Goal: Register for event/course

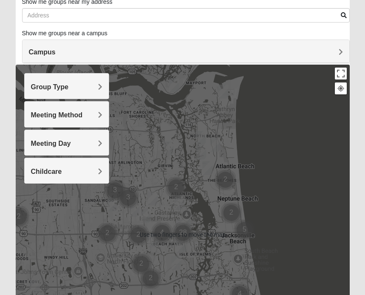
scroll to position [62, 0]
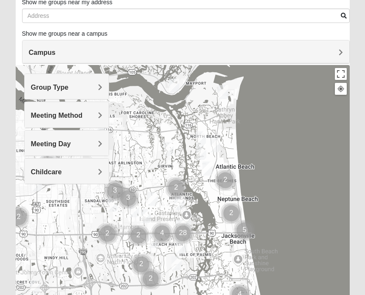
click at [96, 113] on h4 "Meeting Method" at bounding box center [66, 115] width 71 height 8
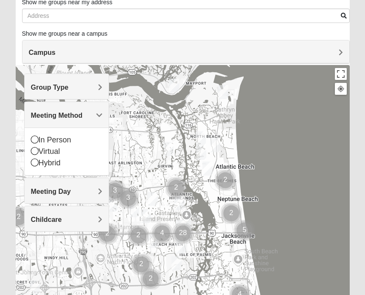
click at [35, 152] on icon at bounding box center [35, 151] width 8 height 8
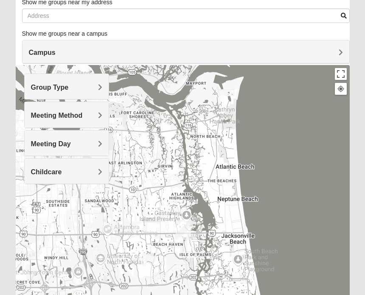
click at [69, 86] on span "Group Type" at bounding box center [50, 87] width 38 height 7
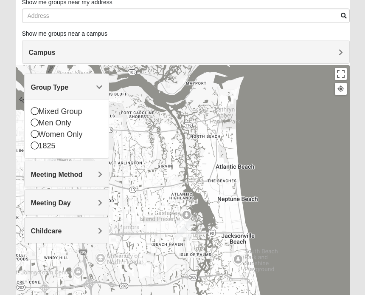
click at [37, 134] on icon at bounding box center [35, 134] width 8 height 8
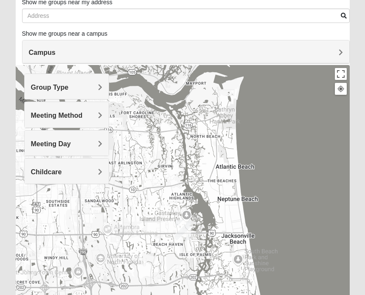
click at [71, 141] on span "Meeting Day" at bounding box center [51, 143] width 40 height 7
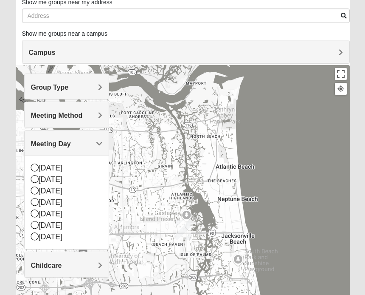
click at [37, 179] on icon at bounding box center [35, 179] width 8 height 8
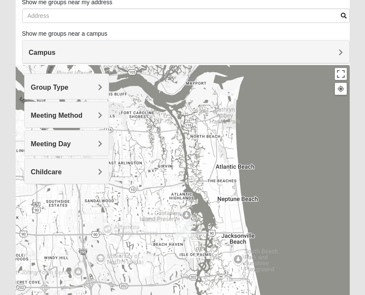
click at [36, 189] on div "Group Type Mixed Group Men Only Women Only 1825 Meeting Method In Person Virtua…" at bounding box center [66, 132] width 85 height 119
click at [97, 143] on h4 "Meeting Day" at bounding box center [66, 144] width 71 height 8
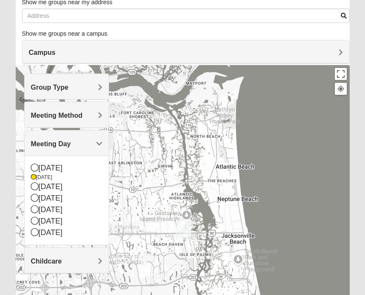
click at [38, 218] on div "[DATE]" at bounding box center [66, 220] width 71 height 11
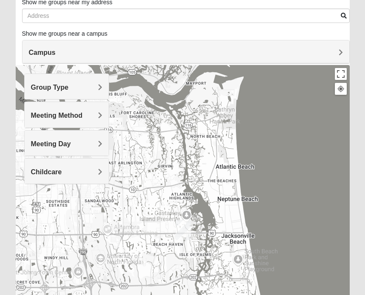
click at [71, 144] on span "Meeting Day" at bounding box center [51, 143] width 40 height 7
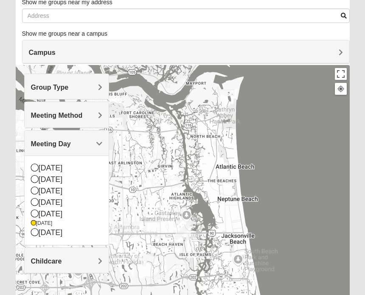
click at [37, 198] on icon at bounding box center [35, 202] width 8 height 8
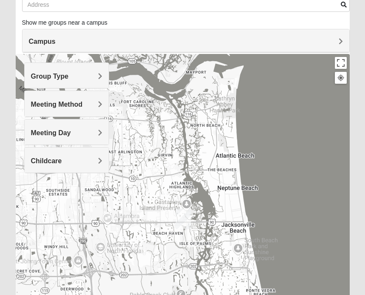
click at [56, 42] on span "Campus" at bounding box center [42, 41] width 27 height 7
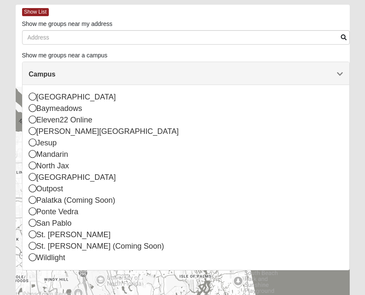
scroll to position [40, 0]
click at [305, 159] on div "Mandarin" at bounding box center [186, 153] width 314 height 11
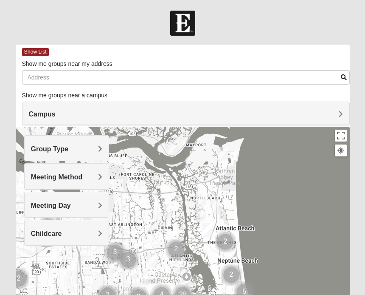
click at [316, 25] on div at bounding box center [182, 23] width 365 height 25
click at [175, 21] on img at bounding box center [182, 23] width 25 height 25
click at [73, 27] on div at bounding box center [182, 23] width 365 height 25
click at [100, 143] on div "Group Type" at bounding box center [67, 147] width 84 height 25
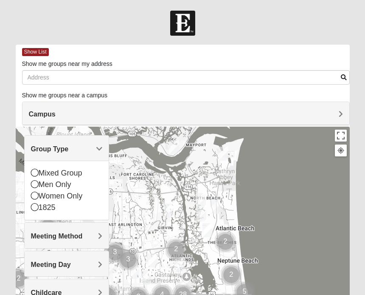
click at [36, 196] on icon at bounding box center [35, 195] width 8 height 8
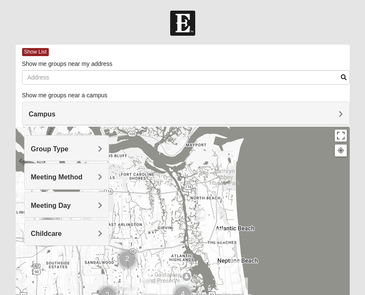
click at [56, 116] on span "Campus" at bounding box center [42, 113] width 27 height 7
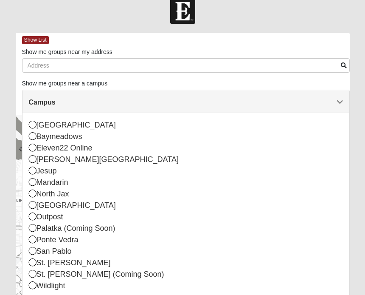
scroll to position [17, 0]
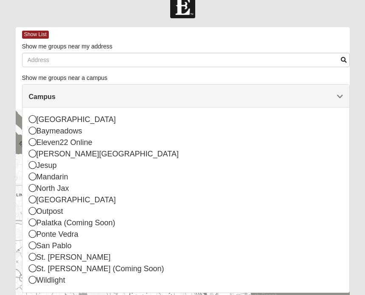
click at [34, 138] on div "Eleven22 Online" at bounding box center [186, 142] width 314 height 11
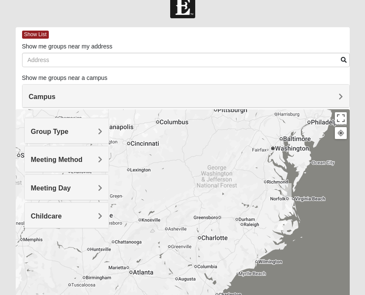
click at [83, 158] on span "Meeting Method" at bounding box center [57, 159] width 52 height 7
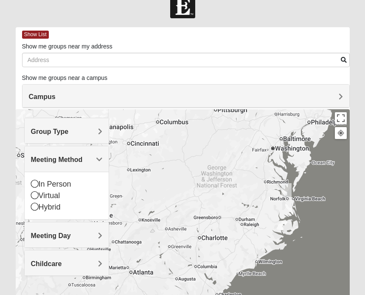
click at [37, 194] on icon at bounding box center [35, 195] width 8 height 8
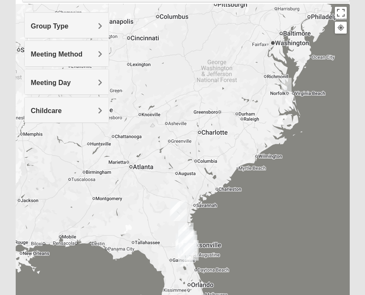
scroll to position [123, 0]
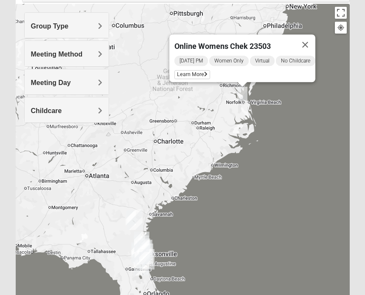
click at [189, 70] on span "Learn More" at bounding box center [192, 74] width 36 height 9
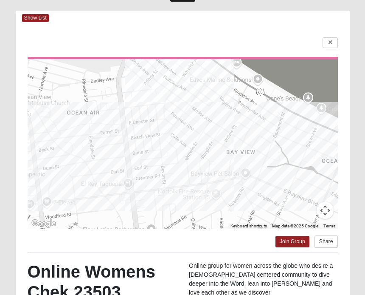
scroll to position [0, 0]
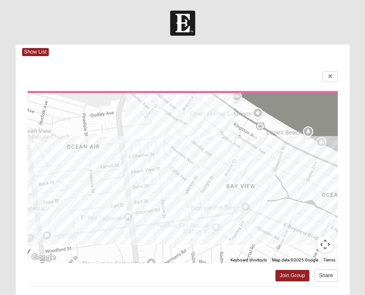
click at [330, 77] on icon at bounding box center [329, 76] width 3 height 5
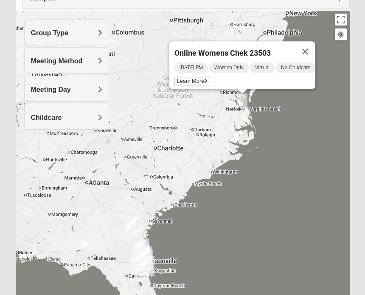
scroll to position [116, 0]
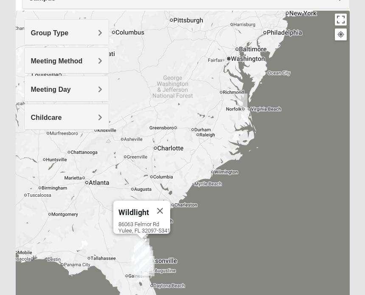
click at [136, 211] on div "Wildlight" at bounding box center [133, 210] width 31 height 20
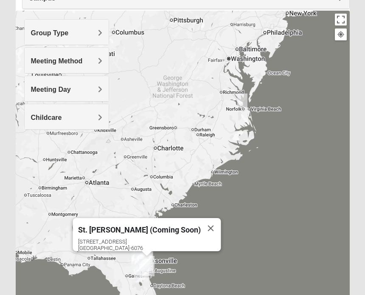
click at [281, 216] on div "St. Augustine (Coming Soon) 2469 US Highway 1 S St Augustine, FL 32086-6076" at bounding box center [183, 181] width 334 height 340
click at [201, 219] on button "Close" at bounding box center [211, 228] width 20 height 20
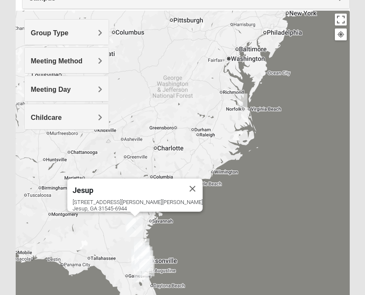
click at [135, 186] on div "Jesup" at bounding box center [128, 188] width 110 height 20
click at [93, 185] on span "Jesup" at bounding box center [83, 189] width 21 height 9
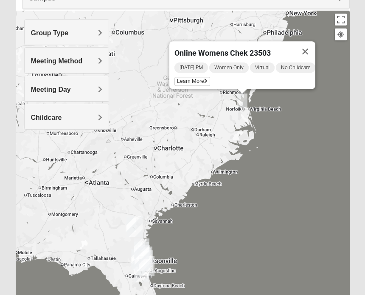
click at [196, 78] on span "Learn More" at bounding box center [192, 81] width 36 height 9
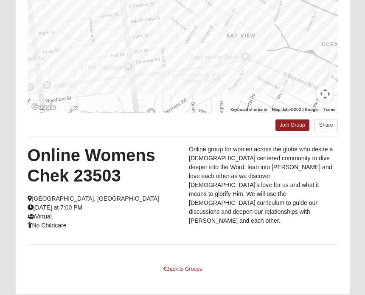
scroll to position [150, 0]
click at [290, 126] on link "Join Group" at bounding box center [292, 125] width 34 height 11
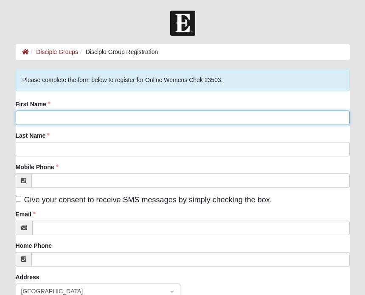
click at [75, 113] on input "First Name" at bounding box center [183, 117] width 334 height 14
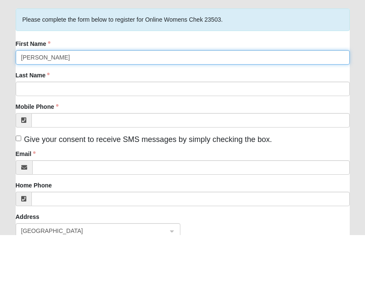
type input "Pamela"
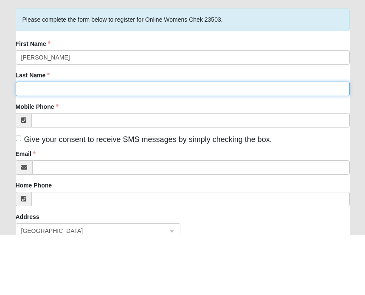
click at [85, 142] on input "Last Name" at bounding box center [183, 149] width 334 height 14
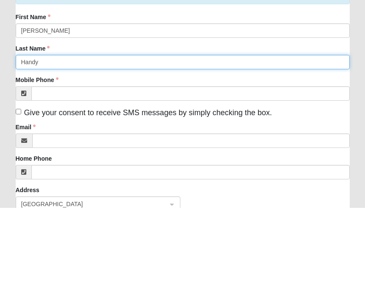
type input "Handy"
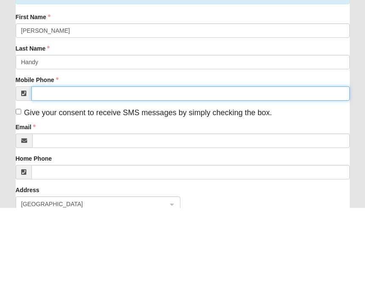
click at [131, 173] on input "Mobile Phone" at bounding box center [190, 180] width 318 height 14
type input "(802) 238-9184"
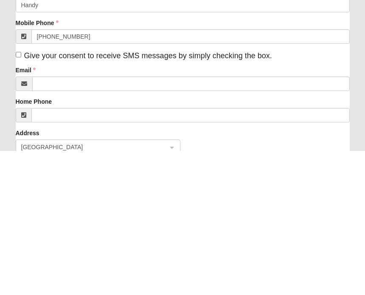
click at [21, 196] on input "Give your consent to receive SMS messages by simply checking the box." at bounding box center [19, 199] width 6 height 6
checkbox input "true"
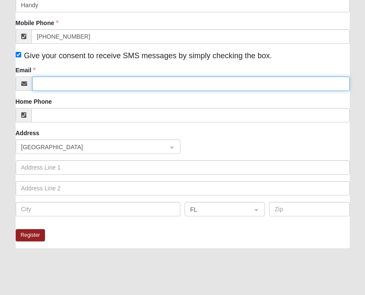
click at [160, 85] on input "Email" at bounding box center [190, 83] width 317 height 14
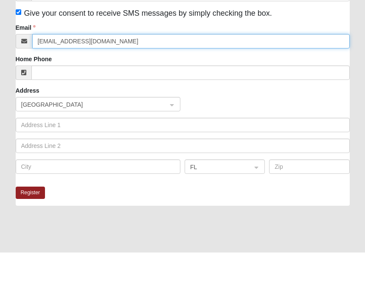
type input "phandy28@aol.com"
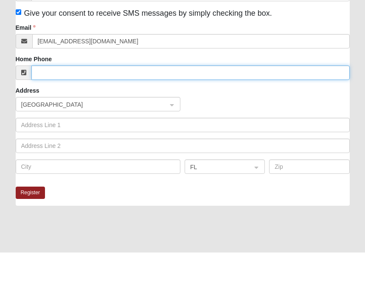
click at [241, 108] on input "Home Phone" at bounding box center [190, 115] width 318 height 14
type input "(802) 238-9184"
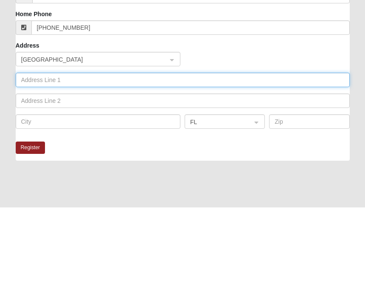
click at [226, 160] on input "text" at bounding box center [183, 167] width 334 height 14
type input "11 Whiteface street"
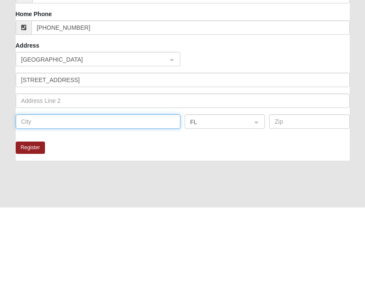
click at [132, 202] on input "text" at bounding box center [98, 209] width 165 height 14
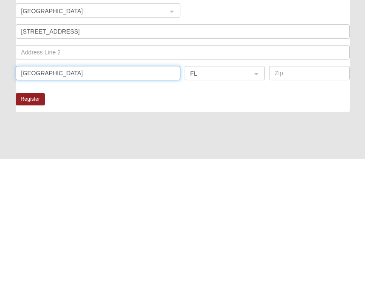
type input "South burlington"
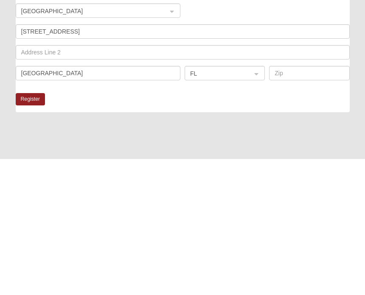
click at [253, 202] on input "search" at bounding box center [222, 208] width 64 height 13
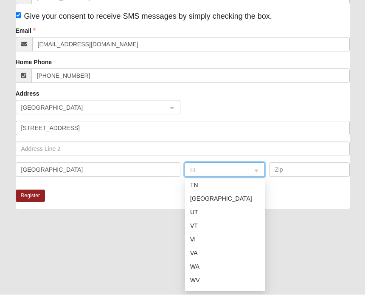
scroll to position [672, 0]
click at [194, 222] on div "VT" at bounding box center [225, 221] width 70 height 9
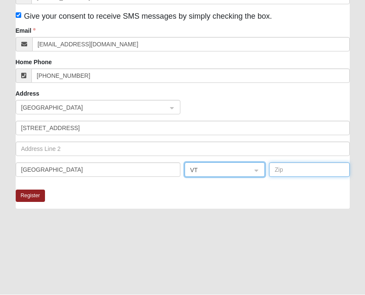
click at [308, 168] on input "text" at bounding box center [309, 170] width 80 height 14
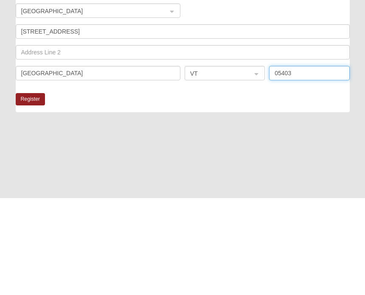
type input "05403"
click at [34, 190] on button "Register" at bounding box center [31, 196] width 30 height 12
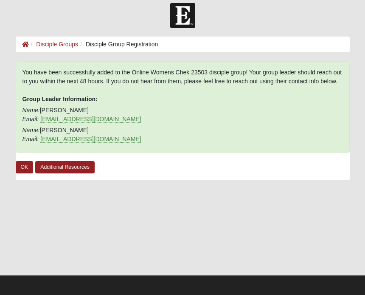
scroll to position [10, 0]
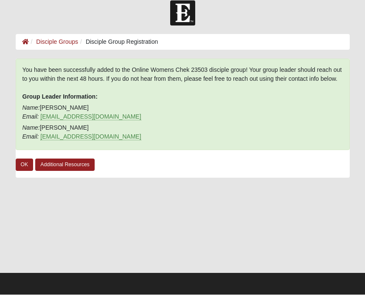
click at [24, 164] on link "OK" at bounding box center [25, 165] width 18 height 12
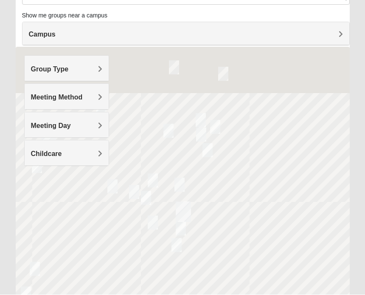
scroll to position [79, 0]
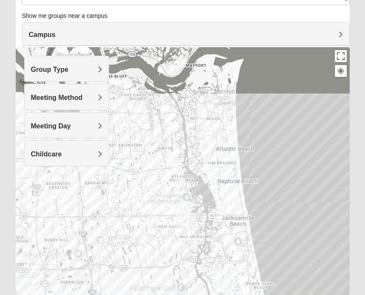
click at [264, 15] on div "Show me groups near a campus Campus [GEOGRAPHIC_DATA] [GEOGRAPHIC_DATA] Eleven2…" at bounding box center [186, 16] width 328 height 11
